Goal: Navigation & Orientation: Understand site structure

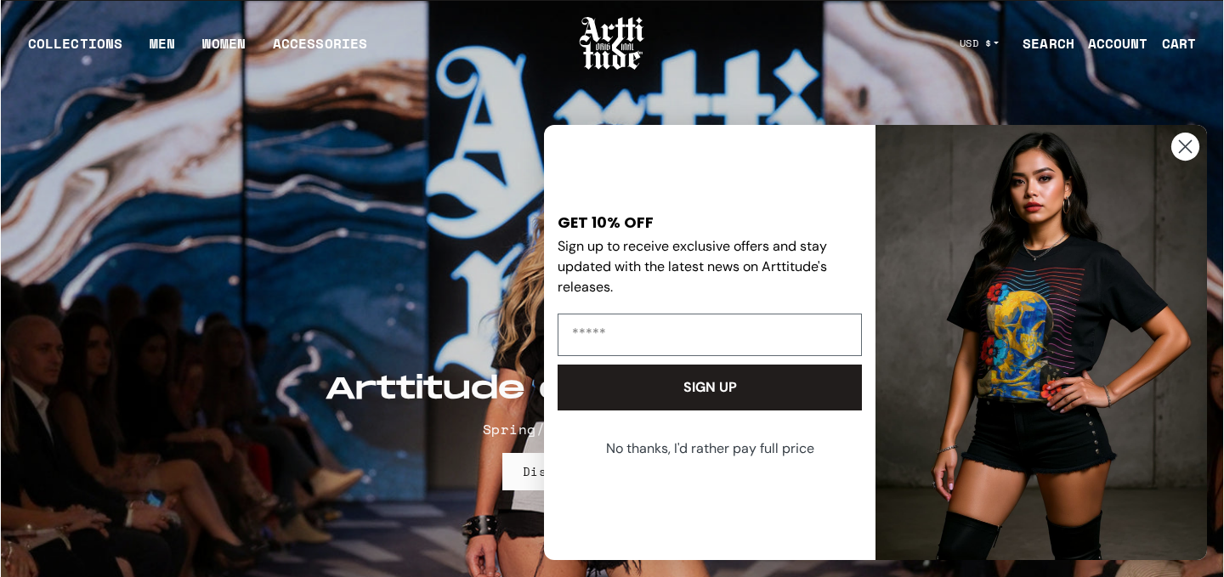
click at [1192, 159] on circle "Close dialog" at bounding box center [1185, 147] width 28 height 28
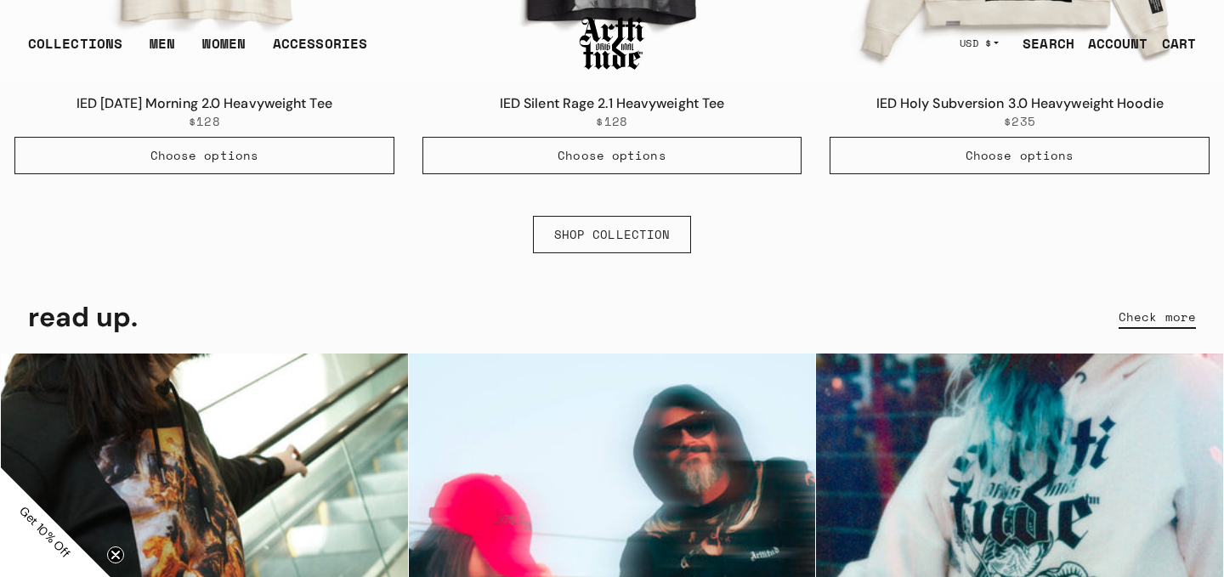
scroll to position [1364, 0]
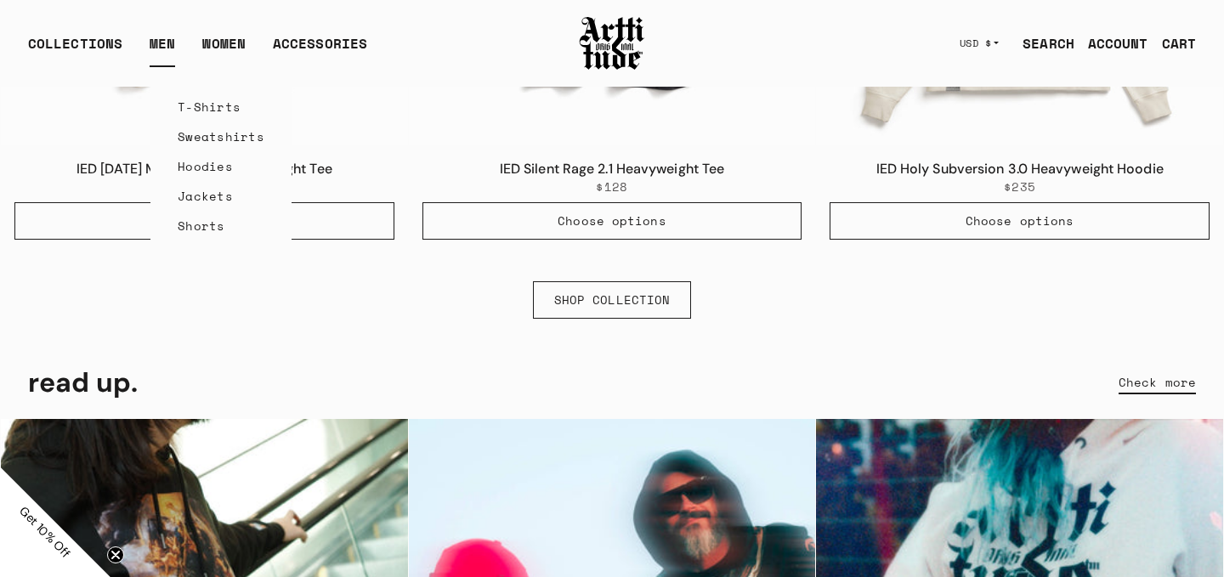
click at [163, 45] on link "MEN" at bounding box center [162, 50] width 25 height 34
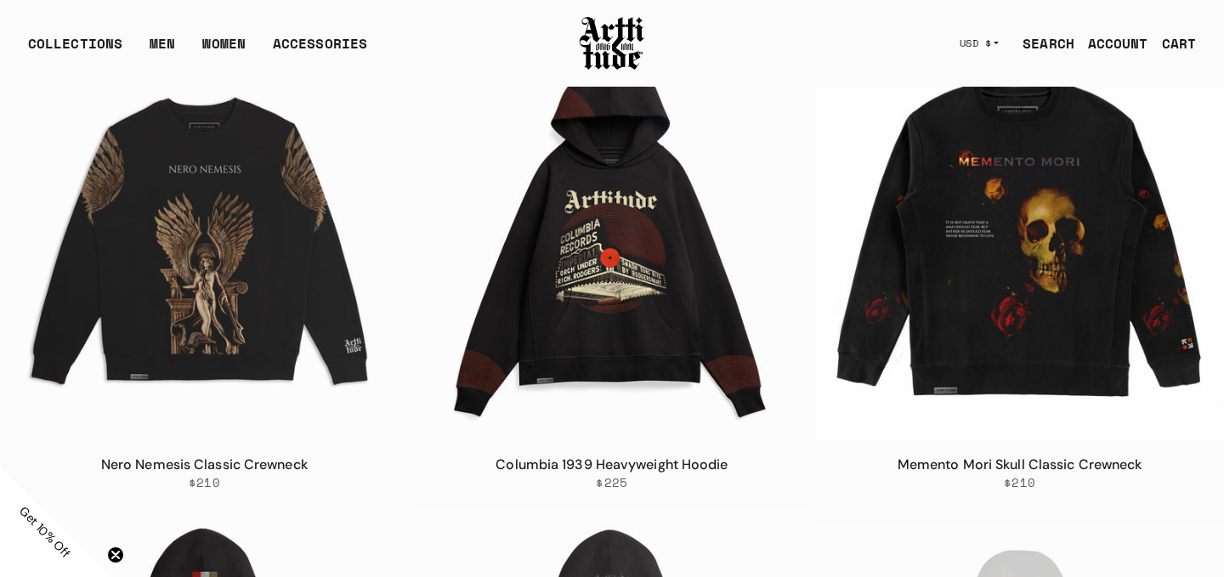
scroll to position [45, 0]
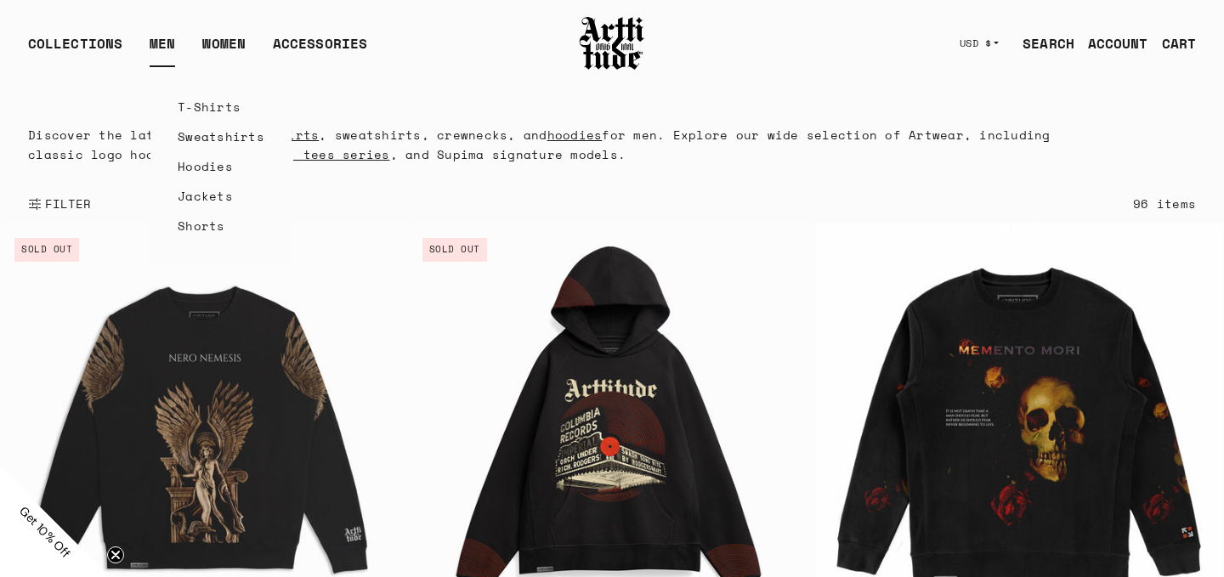
click at [189, 106] on link "T-Shirts" at bounding box center [221, 107] width 87 height 30
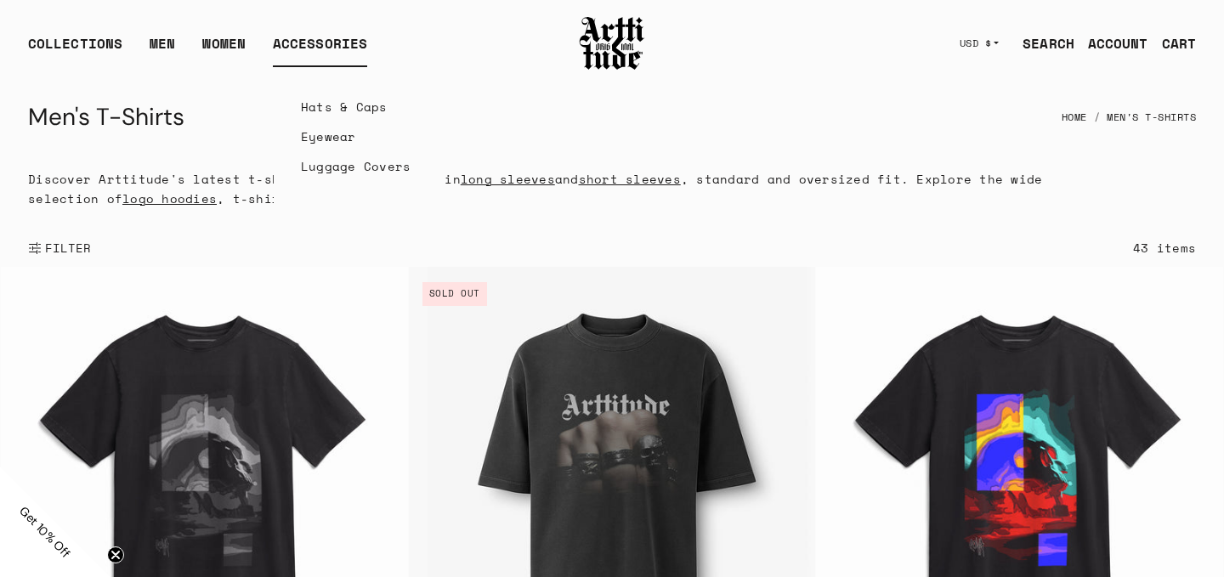
click at [366, 166] on link "Luggage Covers" at bounding box center [356, 166] width 110 height 30
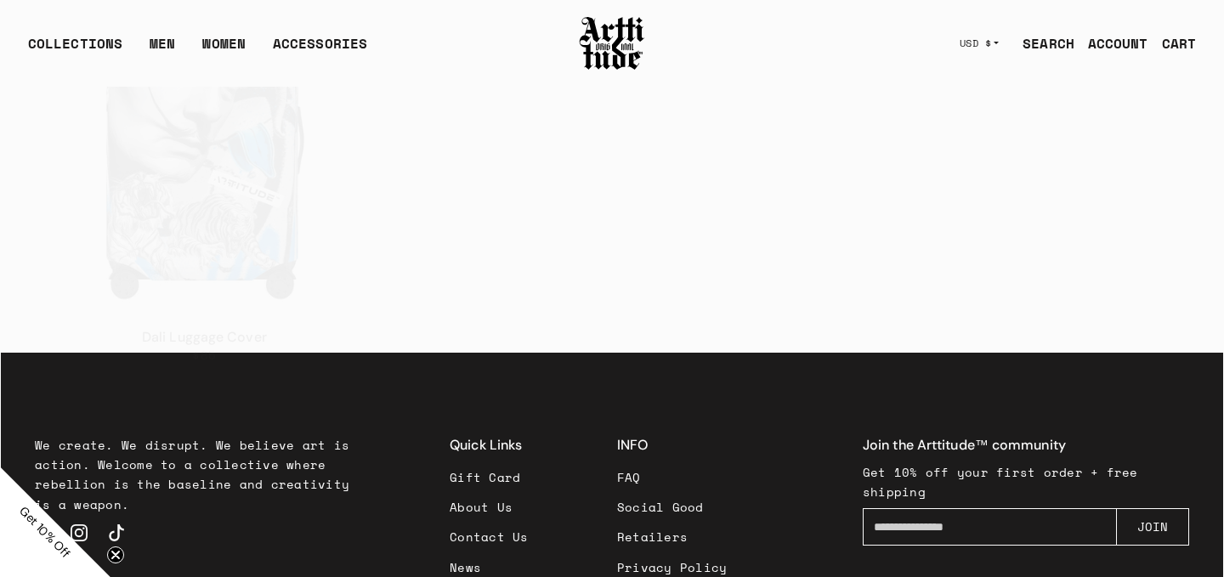
scroll to position [1390, 0]
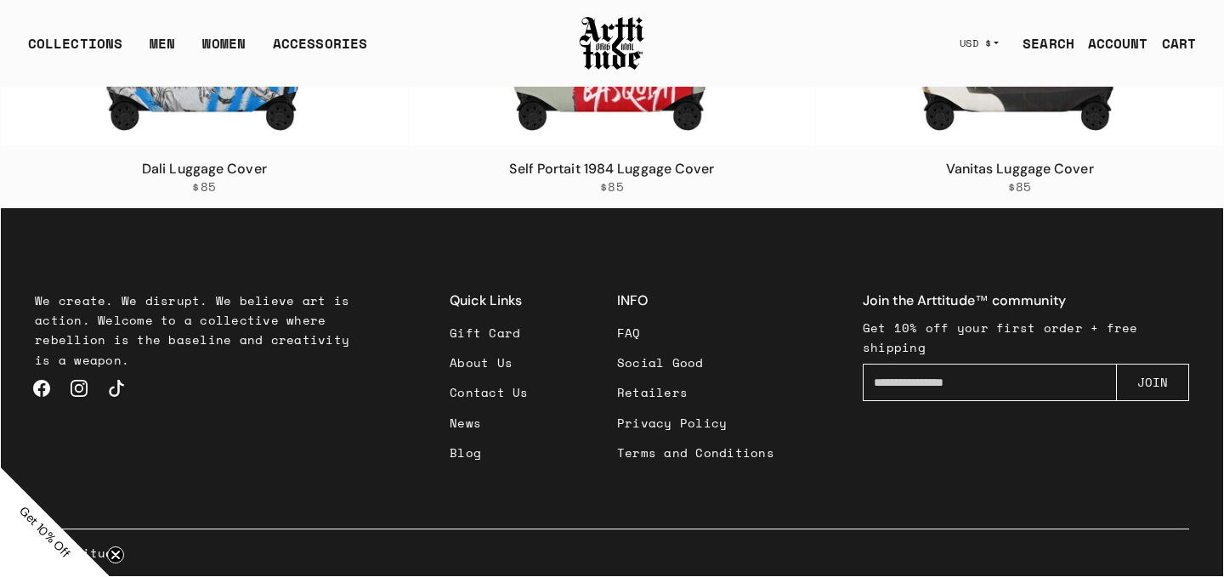
click at [474, 450] on link "Blog" at bounding box center [489, 453] width 79 height 30
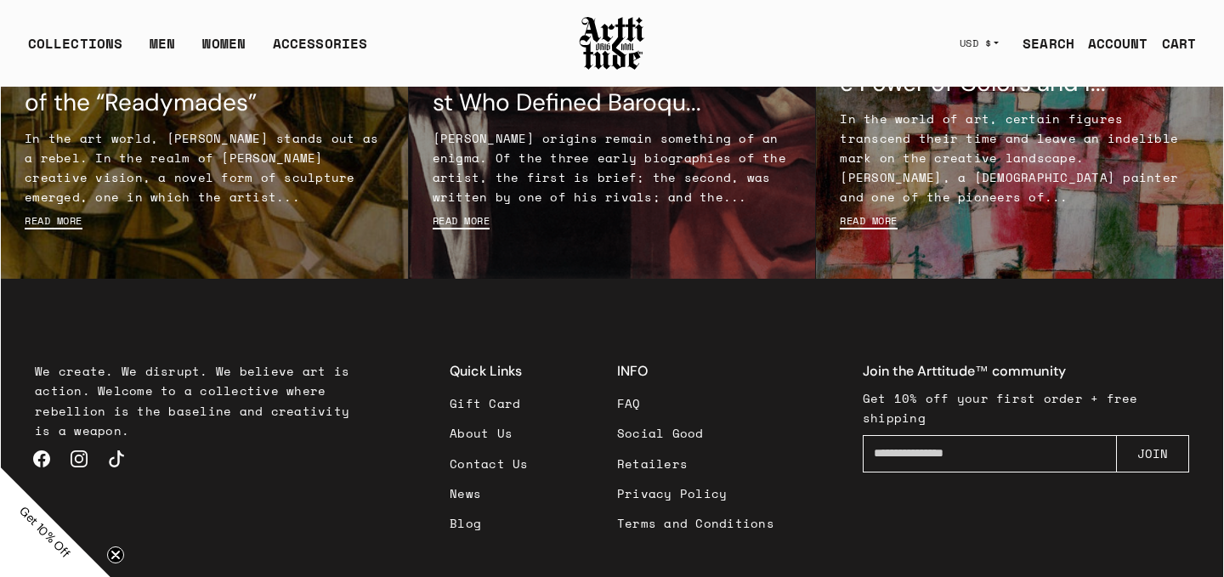
scroll to position [348, 0]
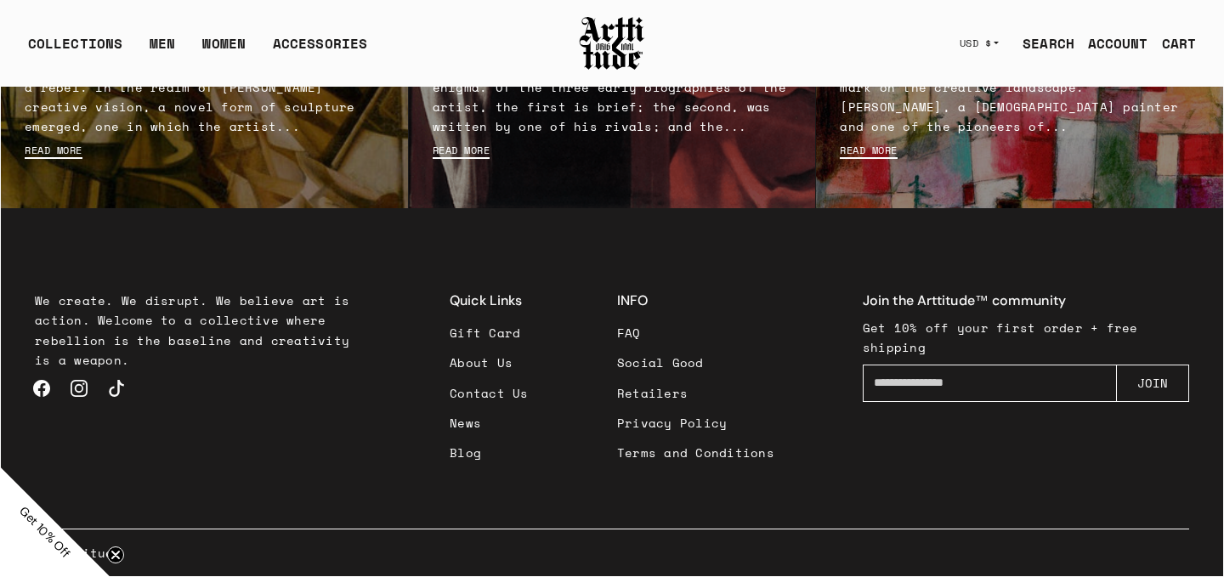
click at [648, 371] on link "Social Good" at bounding box center [695, 363] width 157 height 30
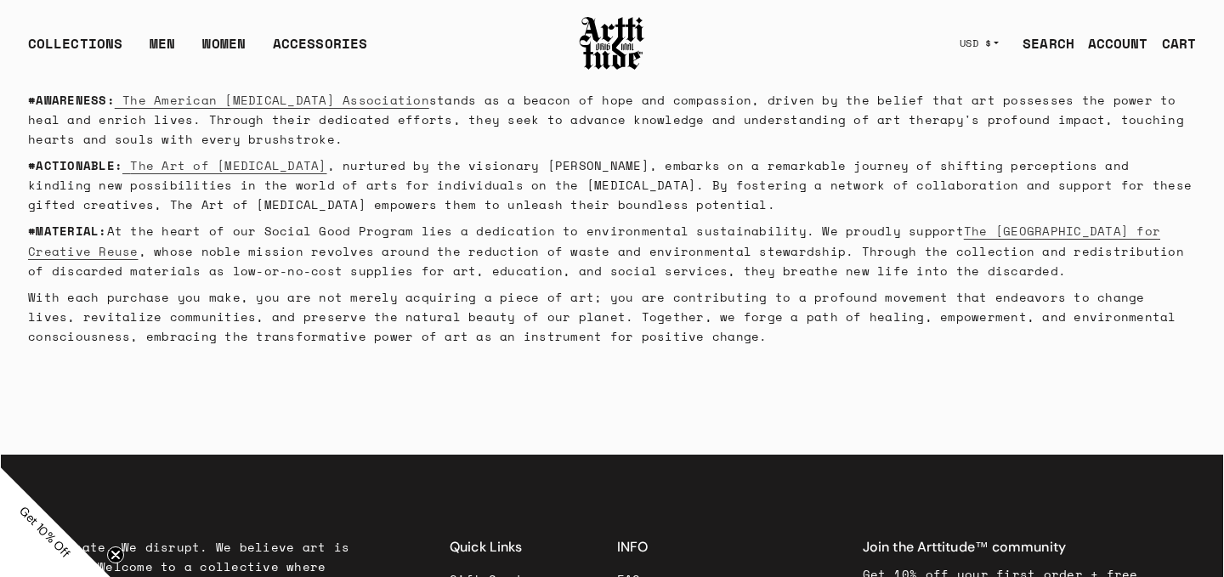
scroll to position [405, 0]
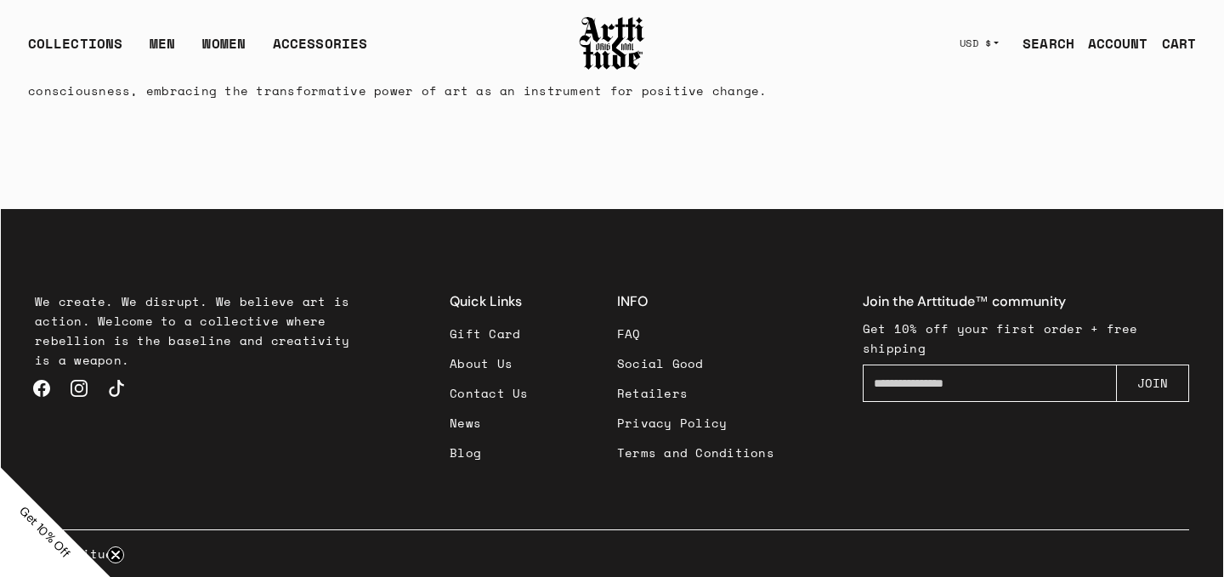
click at [656, 393] on link "Retailers" at bounding box center [695, 393] width 157 height 30
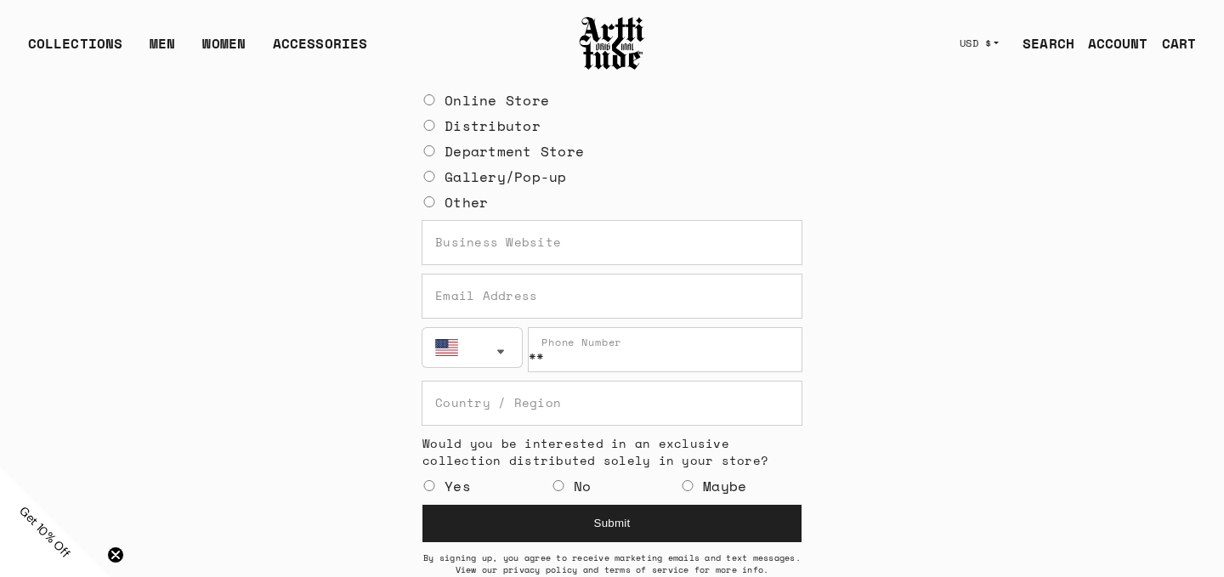
scroll to position [971, 0]
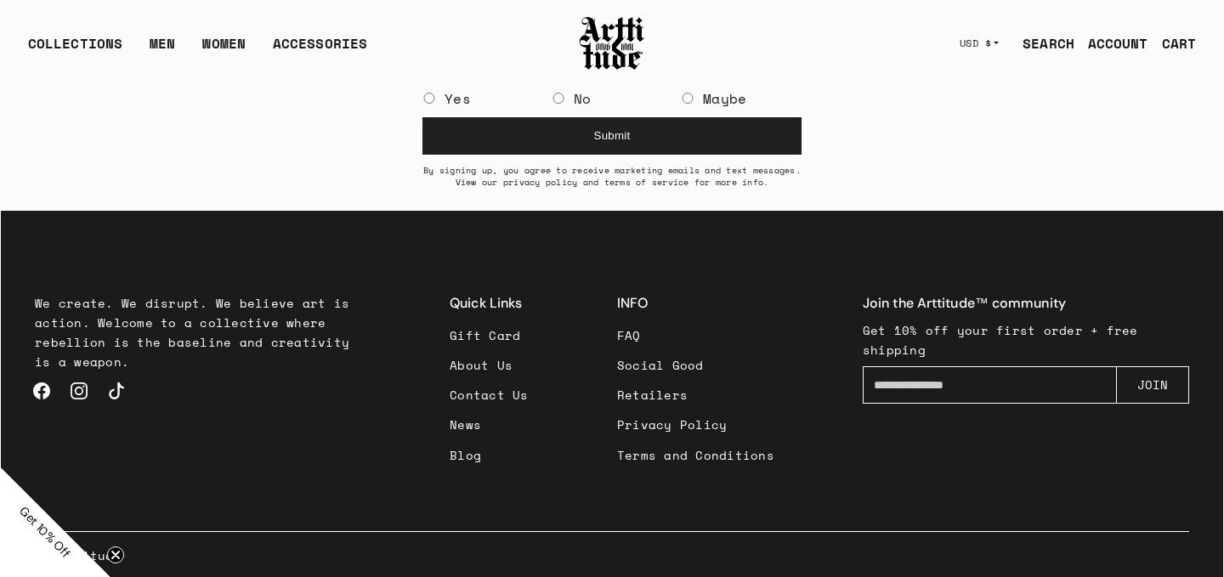
click at [638, 302] on h3 "INFO" at bounding box center [695, 303] width 157 height 20
click at [639, 313] on div "INFO FAQ Social Good Retailers Privacy Policy Terms and Conditions" at bounding box center [695, 381] width 157 height 176
click at [639, 305] on h3 "INFO" at bounding box center [695, 303] width 157 height 20
click at [490, 360] on link "About Us" at bounding box center [489, 365] width 79 height 30
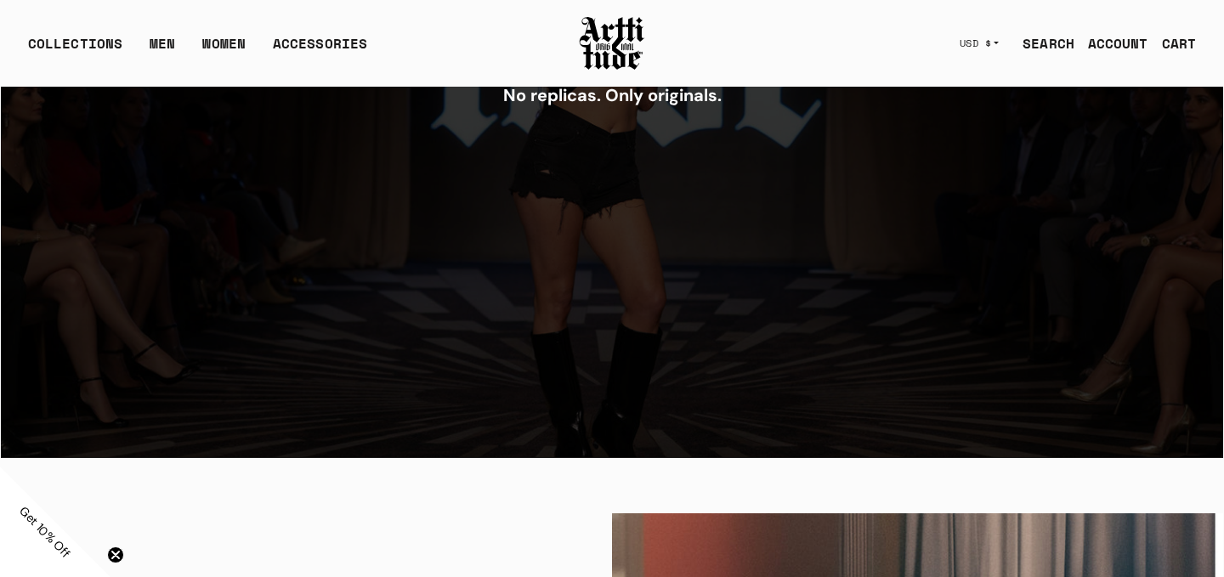
scroll to position [2603, 0]
